Goal: Task Accomplishment & Management: Complete application form

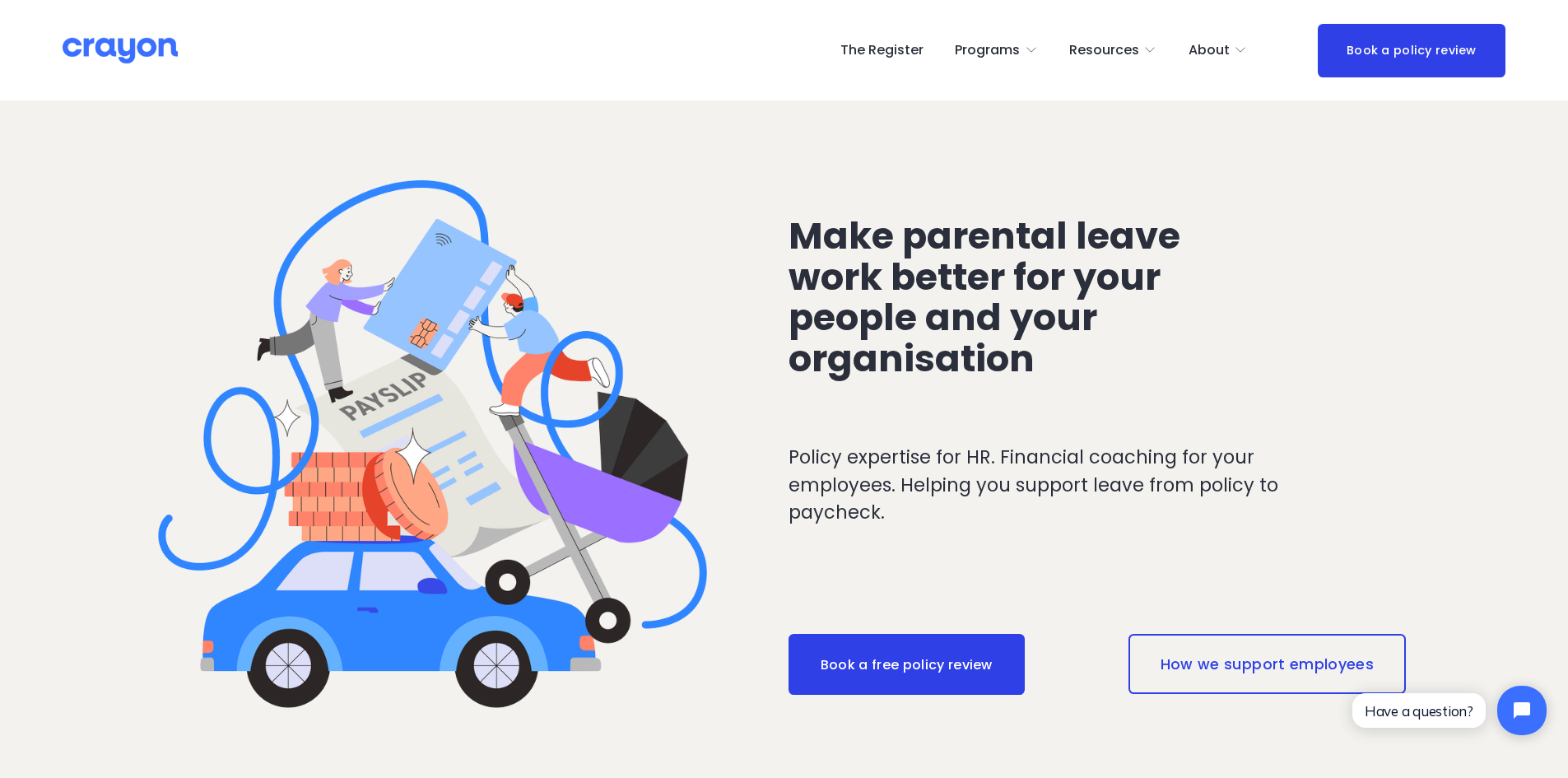
click at [0, 0] on span "Parent Hub" at bounding box center [0, 0] width 0 height 0
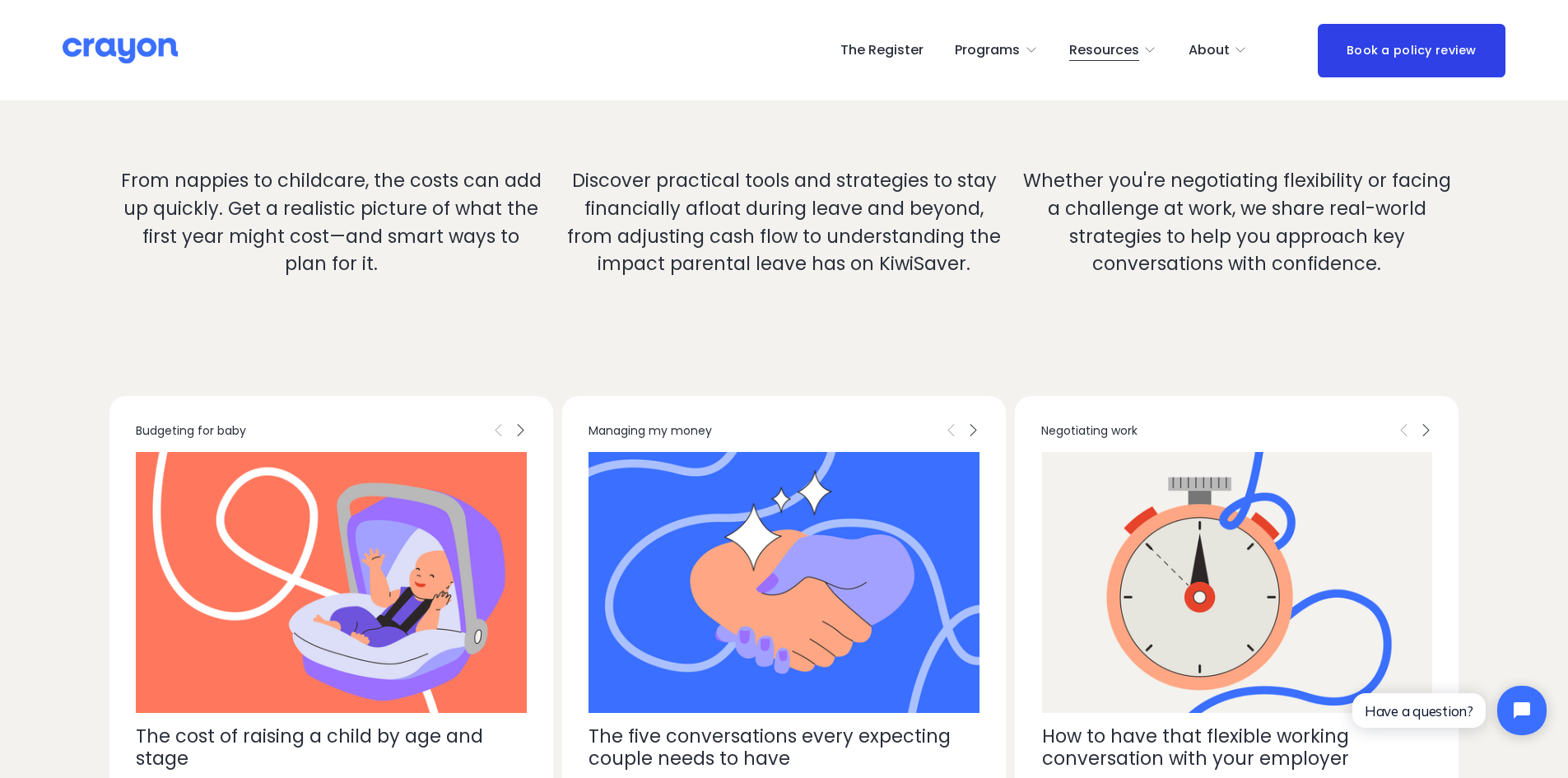
scroll to position [4198, 0]
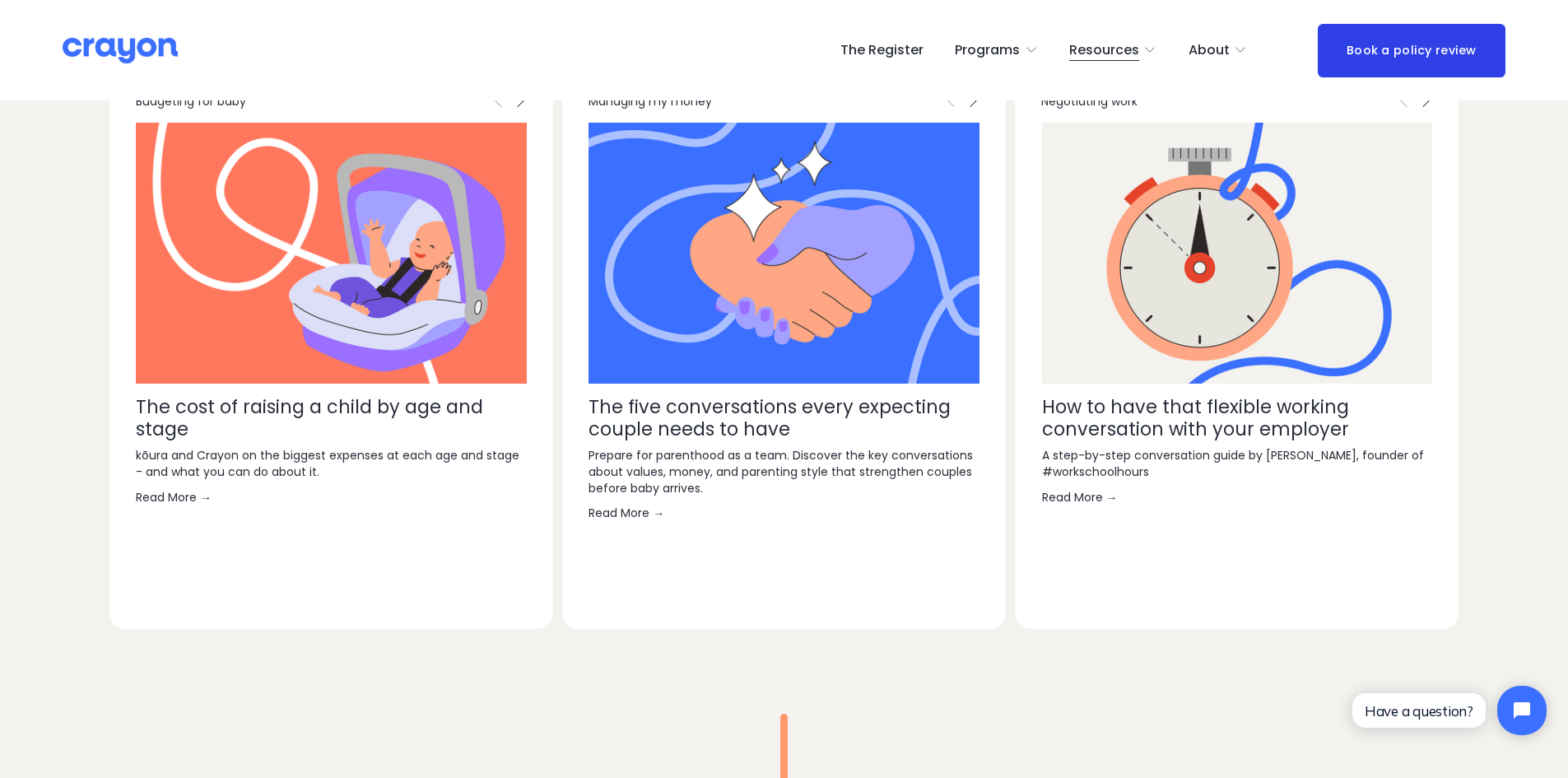
click at [908, 51] on link "The Register" at bounding box center [882, 49] width 83 height 26
